Goal: Information Seeking & Learning: Learn about a topic

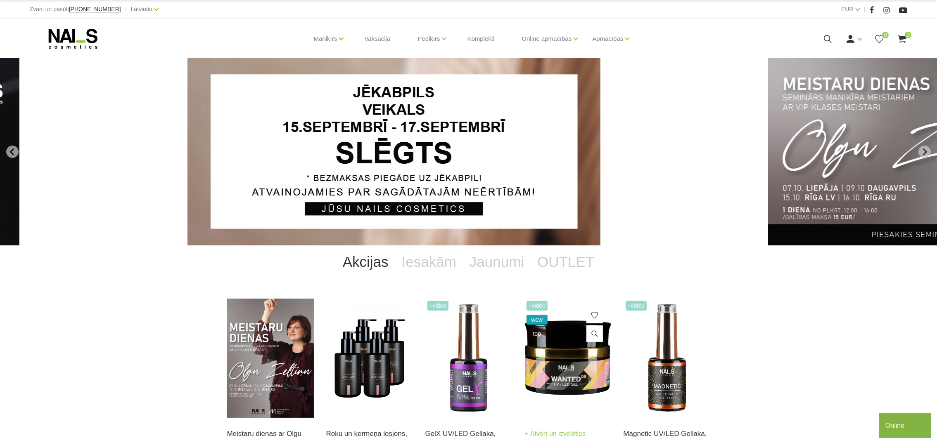
click at [587, 367] on img at bounding box center [567, 358] width 87 height 119
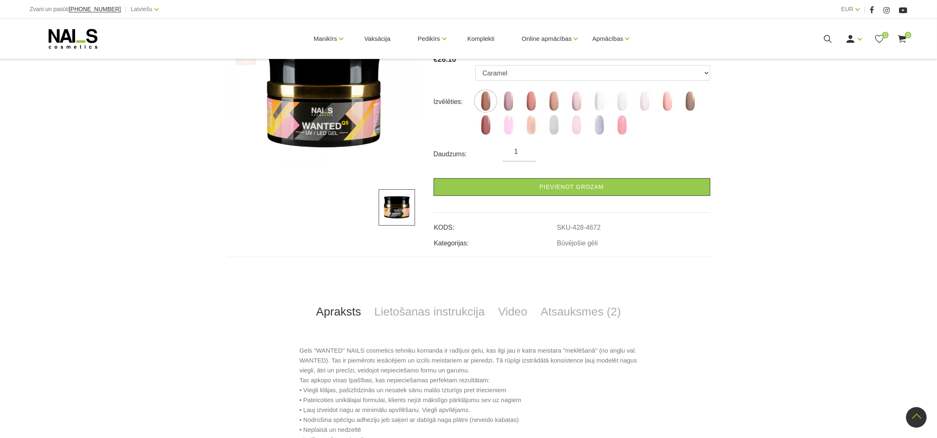
scroll to position [248, 0]
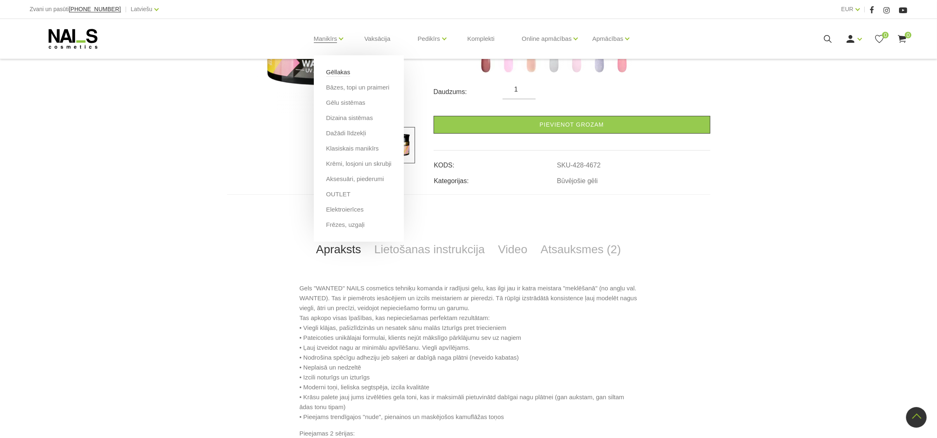
click at [333, 71] on link "Gēllakas" at bounding box center [338, 72] width 24 height 9
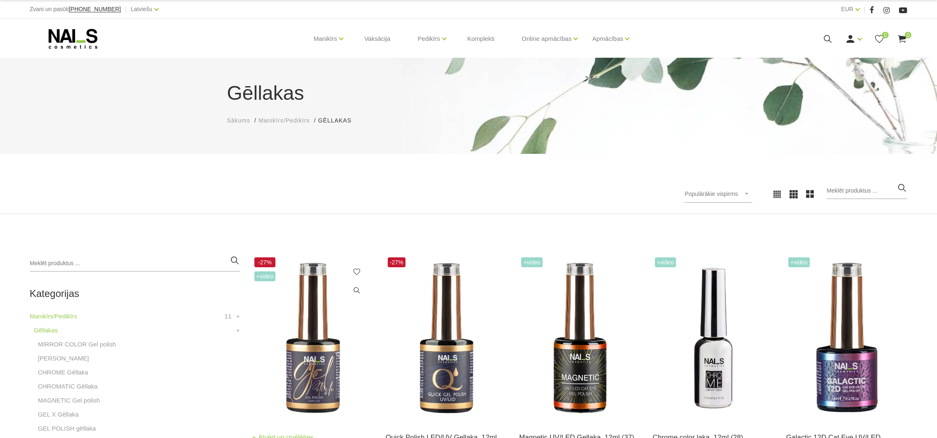
click at [315, 353] on img at bounding box center [312, 338] width 121 height 166
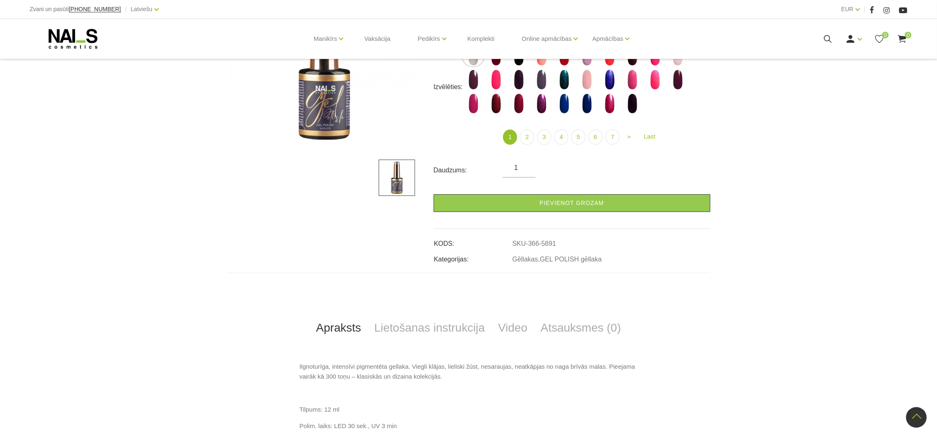
scroll to position [62, 0]
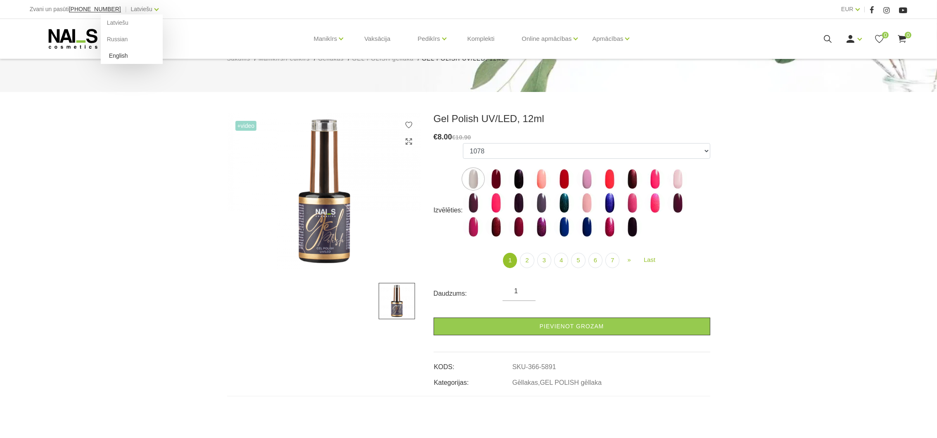
click at [106, 58] on link "English" at bounding box center [132, 55] width 62 height 17
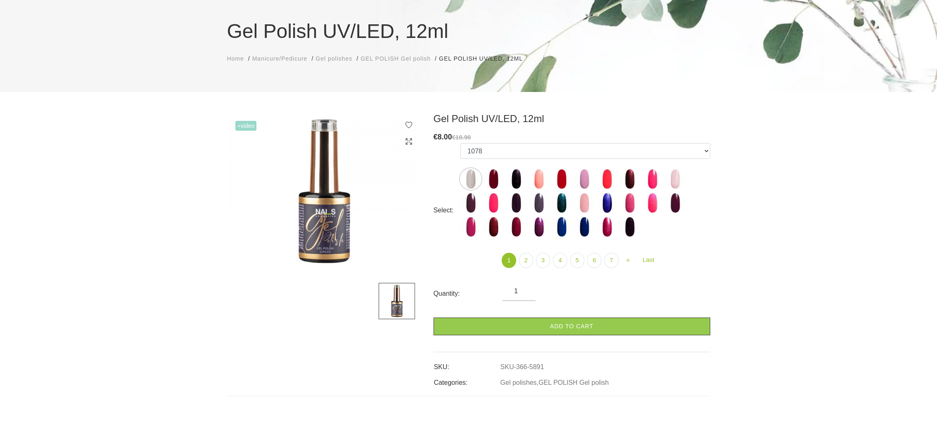
scroll to position [248, 0]
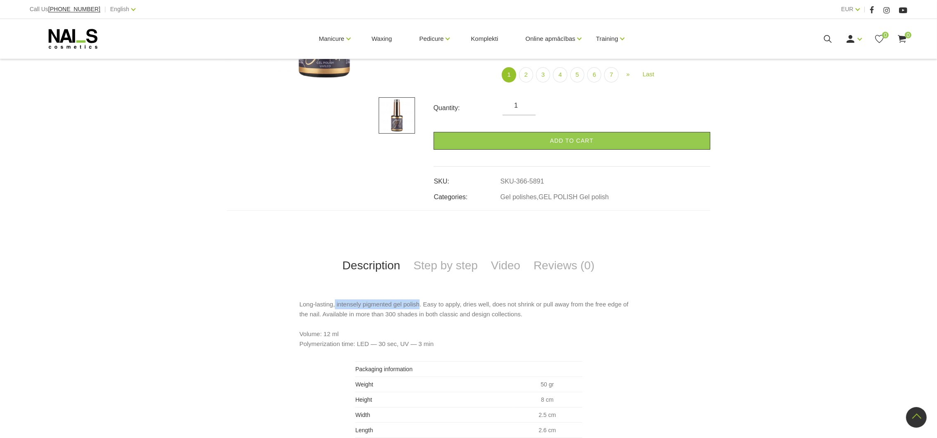
drag, startPoint x: 335, startPoint y: 303, endPoint x: 420, endPoint y: 305, distance: 85.1
click at [420, 305] on p "Long-lasting, intensely pigmented gel polish. Easy to apply, dries well, does n…" at bounding box center [468, 325] width 338 height 50
copy p "intensely pigmented gel polish"
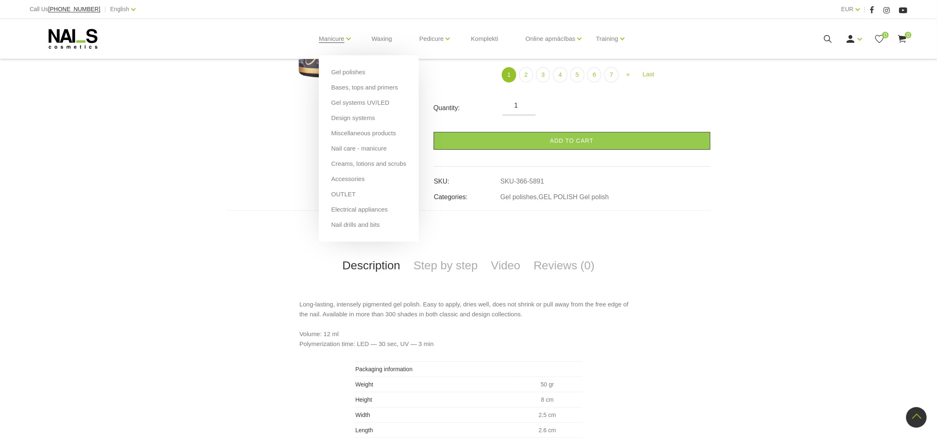
click at [354, 92] on li "Bases, tops and primers" at bounding box center [368, 90] width 75 height 15
click at [354, 86] on link "Bases, tops and primers" at bounding box center [364, 87] width 67 height 9
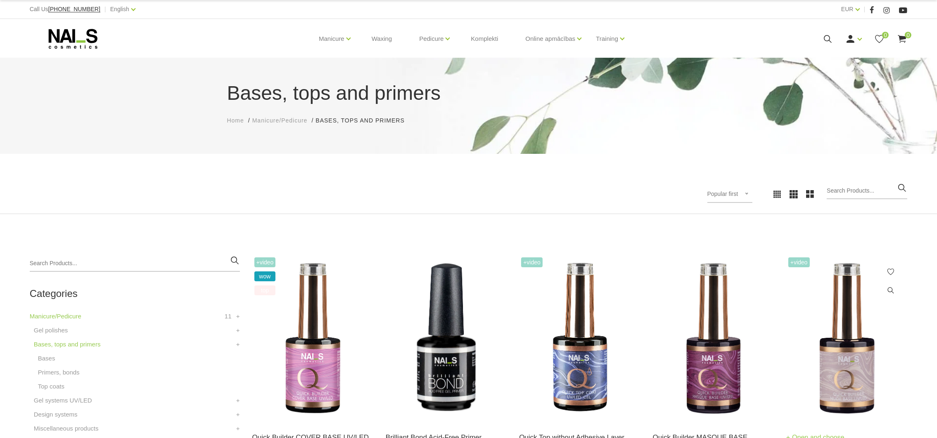
scroll to position [62, 0]
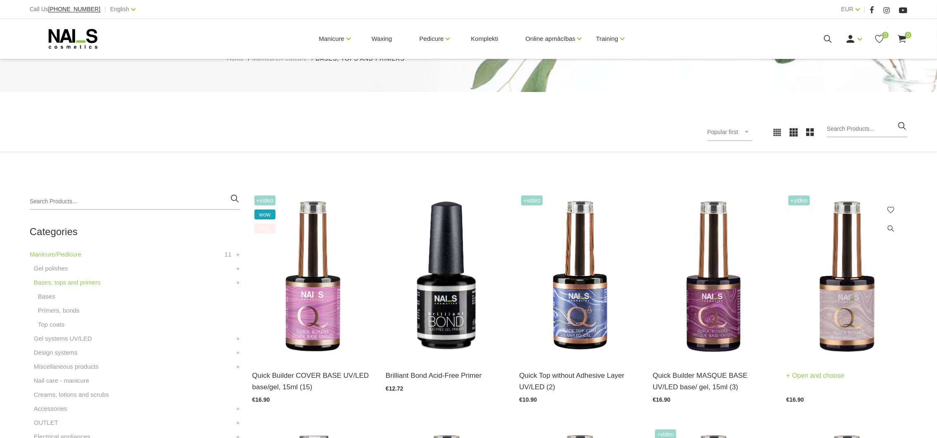
click at [839, 279] on img at bounding box center [846, 277] width 121 height 166
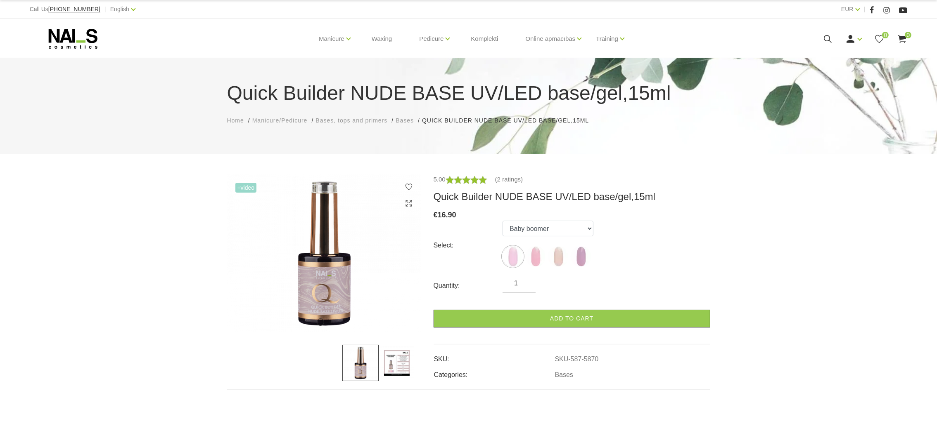
scroll to position [124, 0]
